Goal: Find specific page/section: Find specific page/section

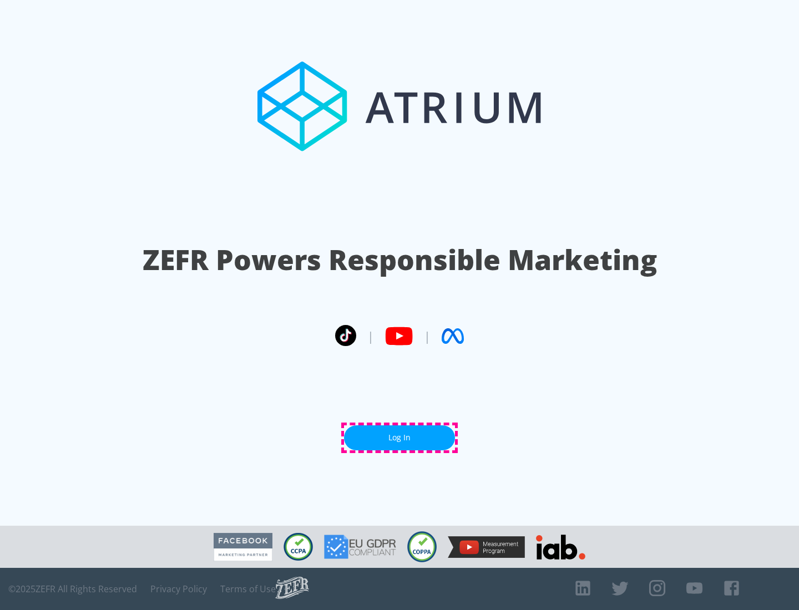
click at [400, 438] on link "Log In" at bounding box center [399, 438] width 111 height 25
